Goal: Check status: Check status

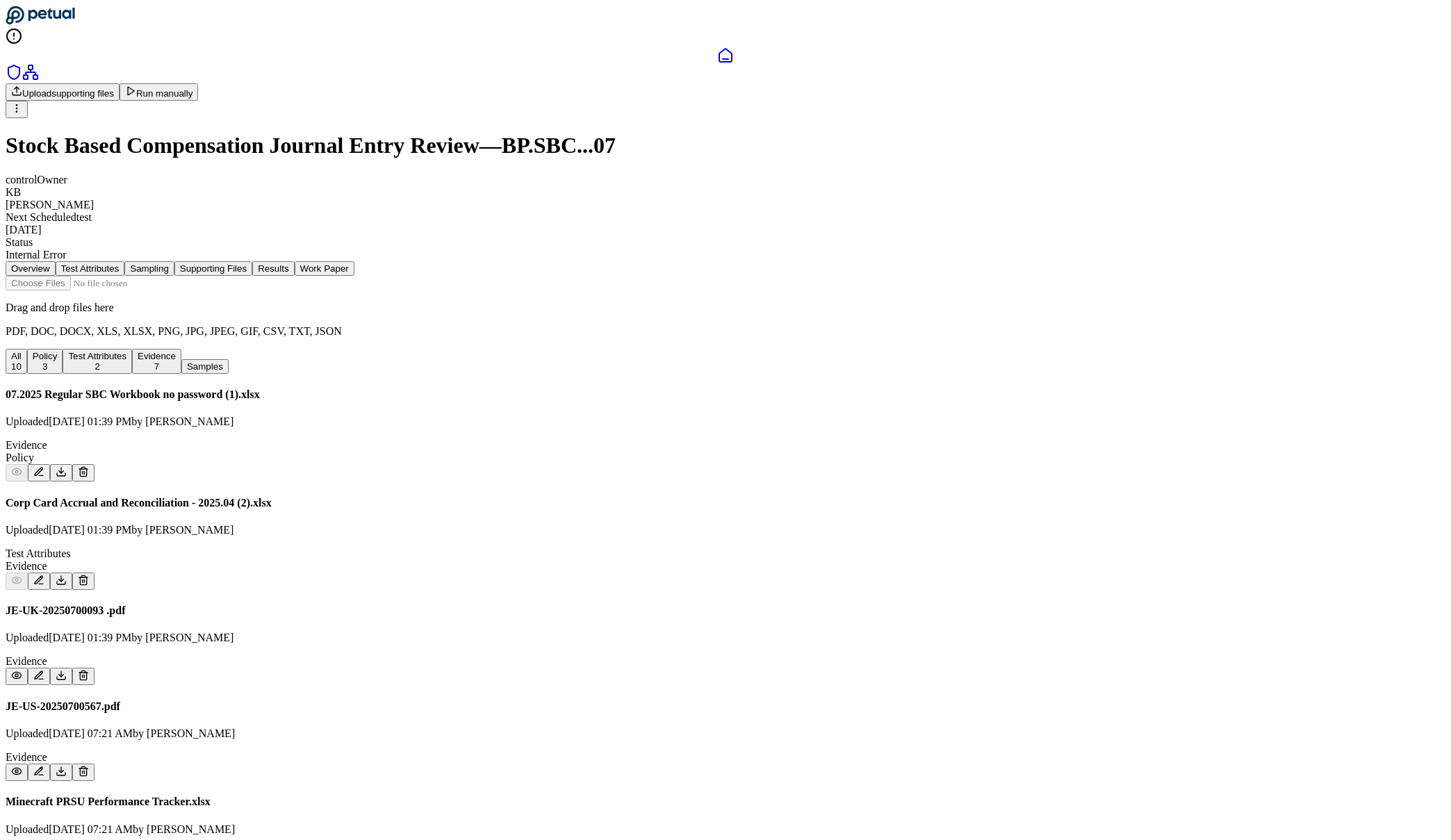
click at [595, 249] on div "Internal Error" at bounding box center [726, 255] width 1440 height 12
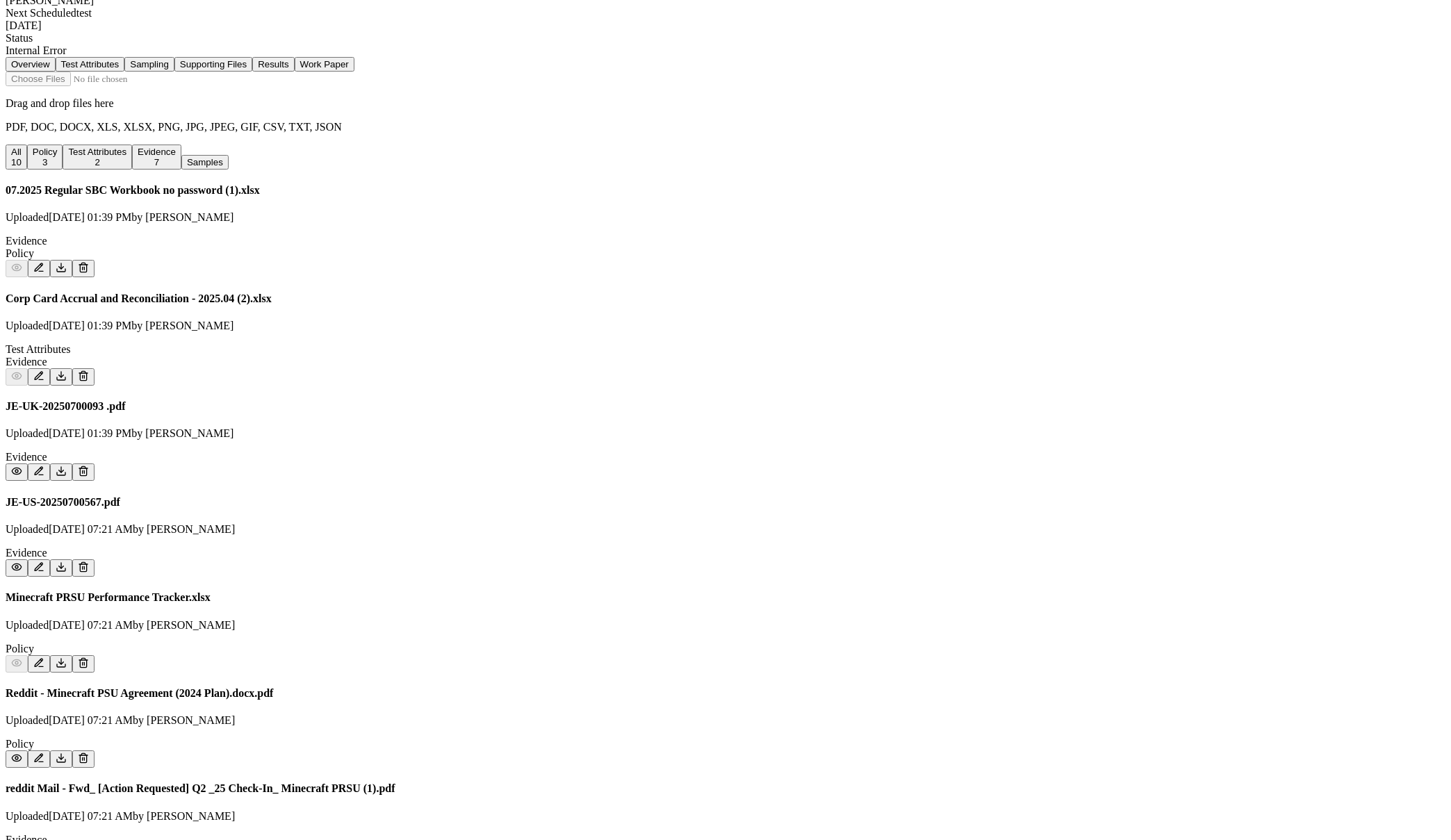
scroll to position [205, 0]
